Goal: Task Accomplishment & Management: Manage account settings

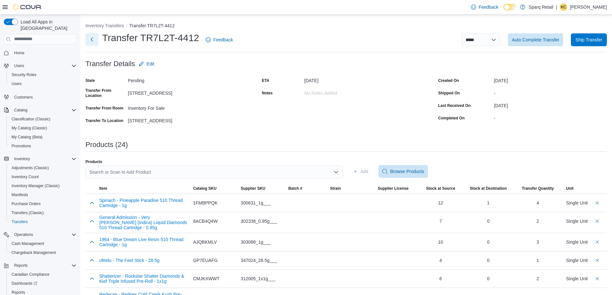
click at [94, 40] on button "Next" at bounding box center [91, 39] width 13 height 13
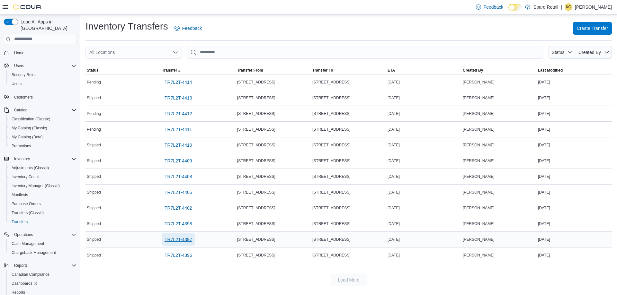
click at [169, 239] on span "TR7L2T-4397" at bounding box center [179, 240] width 28 height 6
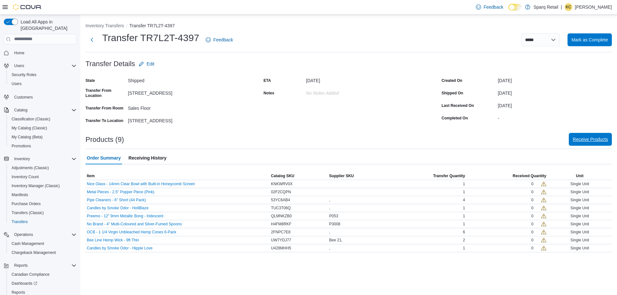
click at [575, 137] on span "Receive Products" at bounding box center [590, 139] width 35 height 6
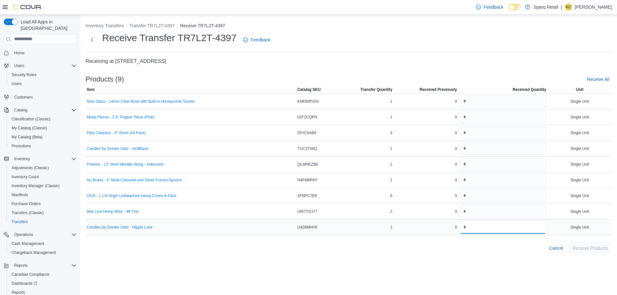
click at [491, 229] on input "number" at bounding box center [503, 227] width 87 height 13
type input "*"
click at [494, 147] on input "number" at bounding box center [503, 148] width 87 height 13
type input "*"
click at [490, 98] on input "number" at bounding box center [503, 101] width 87 height 13
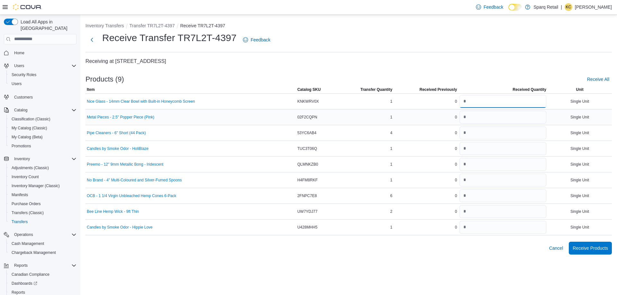
type input "*"
click at [484, 118] on input "number" at bounding box center [503, 117] width 87 height 13
type input "*"
click at [539, 166] on input "number" at bounding box center [503, 164] width 87 height 13
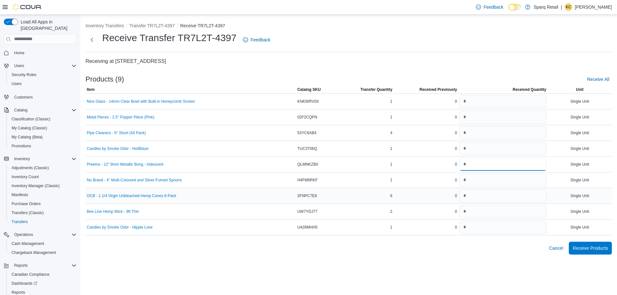
type input "*"
click at [479, 191] on input "number" at bounding box center [503, 196] width 87 height 13
type input "*"
click at [436, 262] on div "Inventory Transfers Transfer TR7L2T-4397 Receive TR7L2T-4397 Receive Transfer T…" at bounding box center [348, 155] width 537 height 281
click at [478, 183] on input "number" at bounding box center [503, 180] width 87 height 13
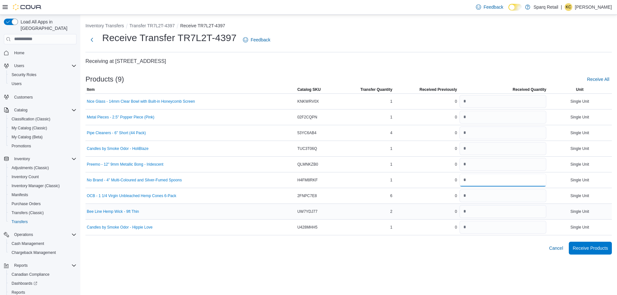
type input "*"
click at [489, 213] on input "number" at bounding box center [503, 211] width 87 height 13
type input "*"
click at [476, 133] on input "number" at bounding box center [503, 133] width 87 height 13
type input "*"
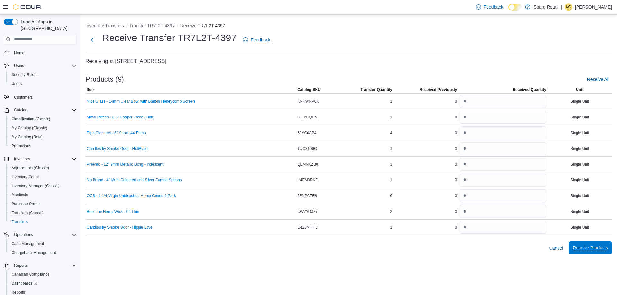
click at [582, 248] on span "Receive Products" at bounding box center [590, 248] width 35 height 6
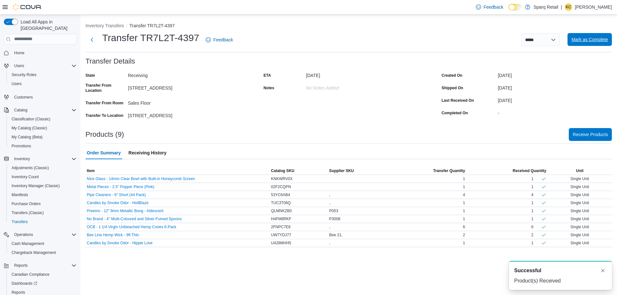
click at [575, 40] on span "Mark as Complete" at bounding box center [589, 39] width 37 height 6
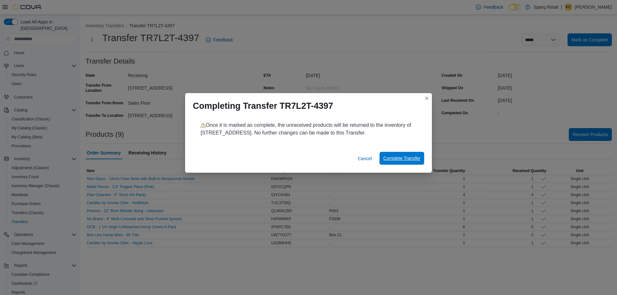
click at [410, 157] on span "Complete Transfer" at bounding box center [401, 158] width 37 height 6
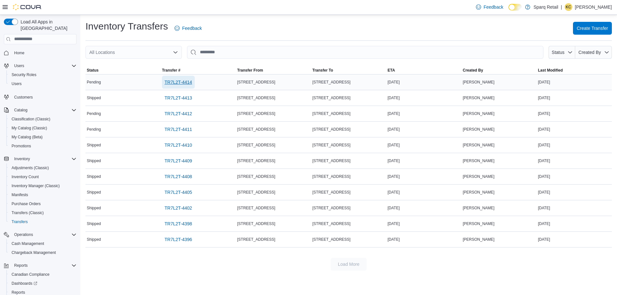
click at [186, 81] on span "TR7L2T-4414" at bounding box center [179, 82] width 28 height 6
click at [186, 112] on span "TR7L2T-4412" at bounding box center [179, 114] width 28 height 6
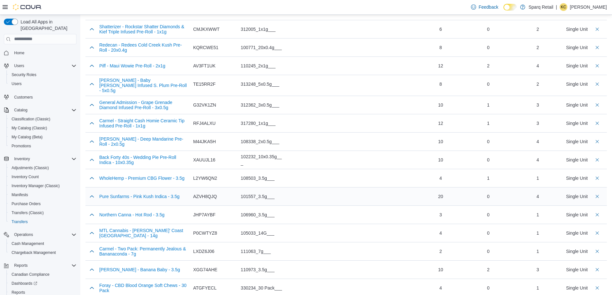
scroll to position [218, 0]
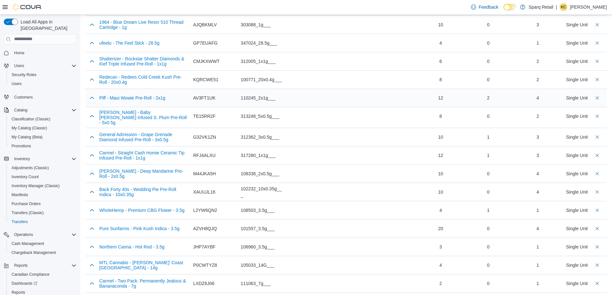
click at [348, 97] on div at bounding box center [351, 98] width 42 height 13
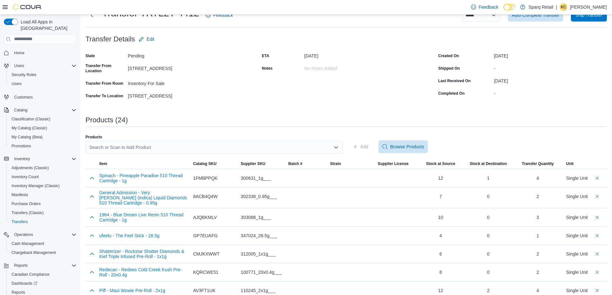
scroll to position [0, 0]
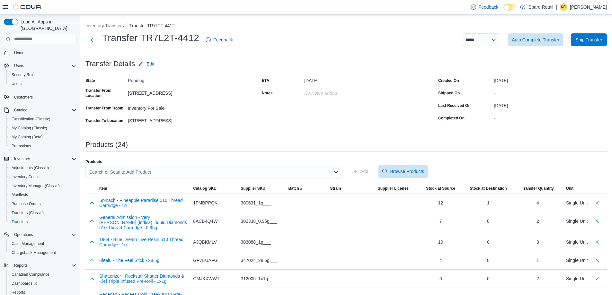
click at [99, 23] on button "Inventory Transfers" at bounding box center [104, 25] width 39 height 5
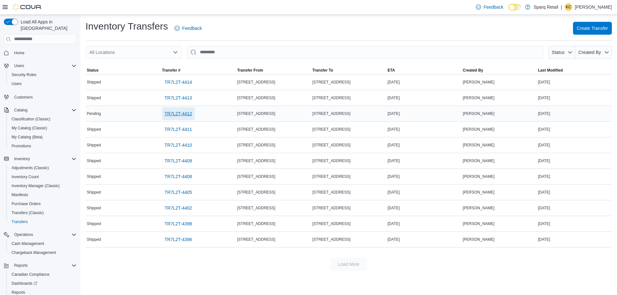
click at [179, 111] on span "TR7L2T-4412" at bounding box center [179, 114] width 28 height 6
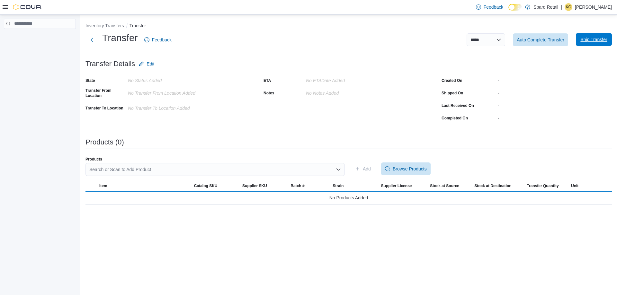
click at [592, 40] on span "Ship Transfer" at bounding box center [593, 39] width 27 height 6
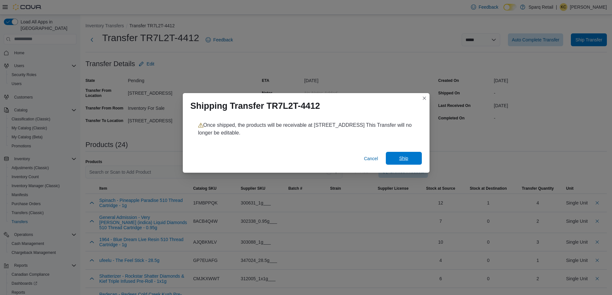
click at [404, 161] on span "Ship" at bounding box center [403, 158] width 9 height 6
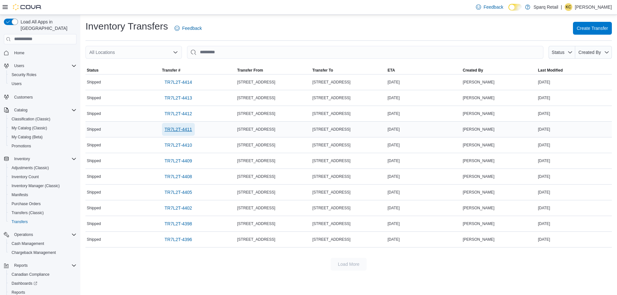
click at [191, 131] on span "TR7L2T-4411" at bounding box center [179, 129] width 28 height 6
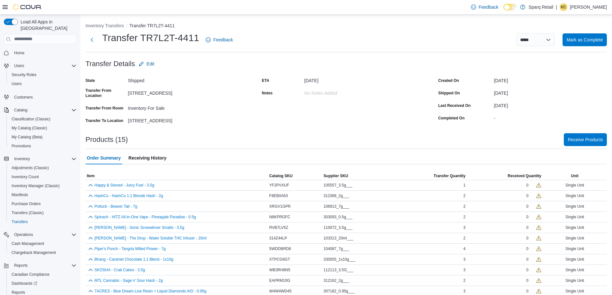
scroll to position [49, 0]
